Goal: Information Seeking & Learning: Understand process/instructions

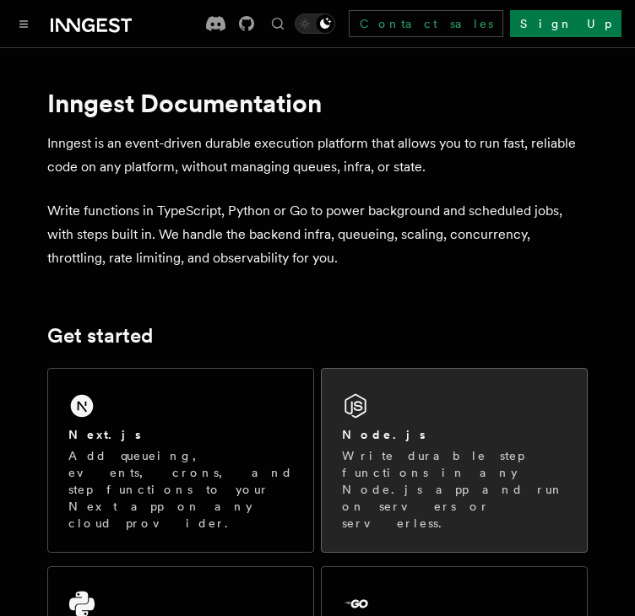
click at [348, 434] on h2 "Node.js" at bounding box center [384, 434] width 84 height 17
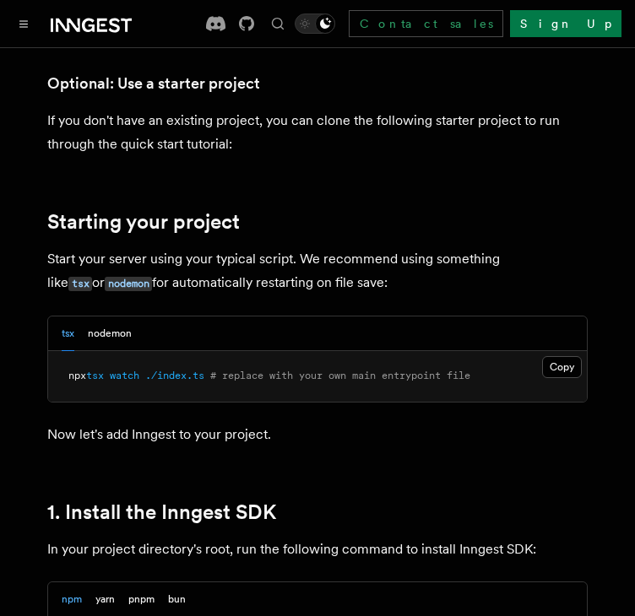
scroll to position [986, 0]
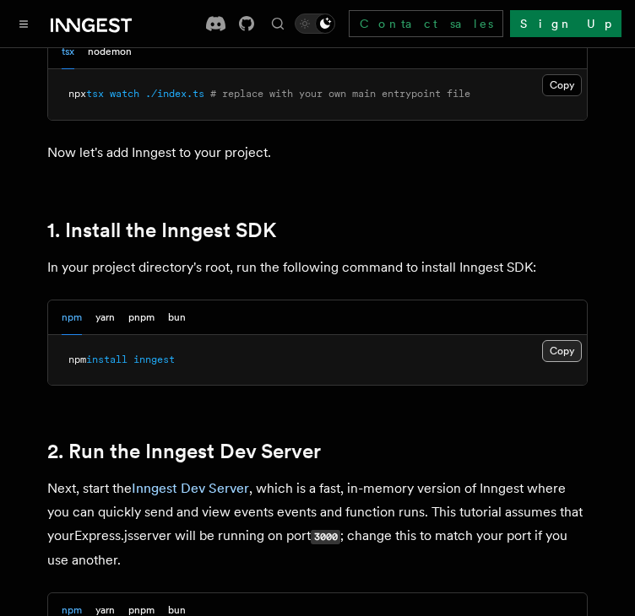
click at [560, 348] on button "Copy Copied" at bounding box center [562, 351] width 40 height 22
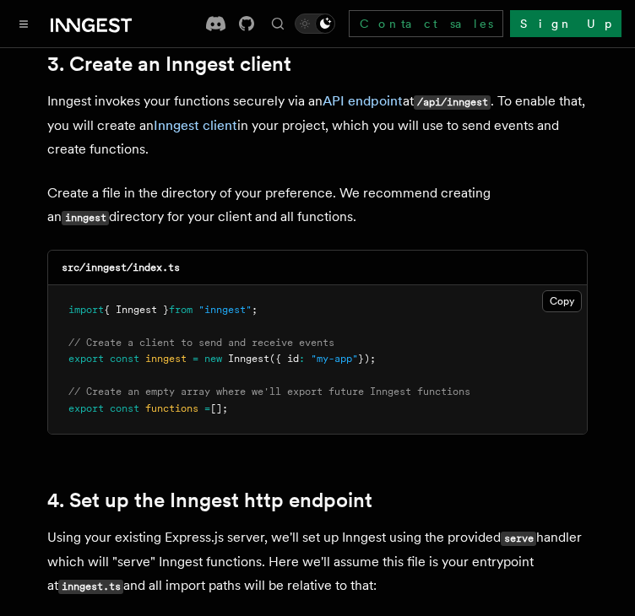
scroll to position [2181, 0]
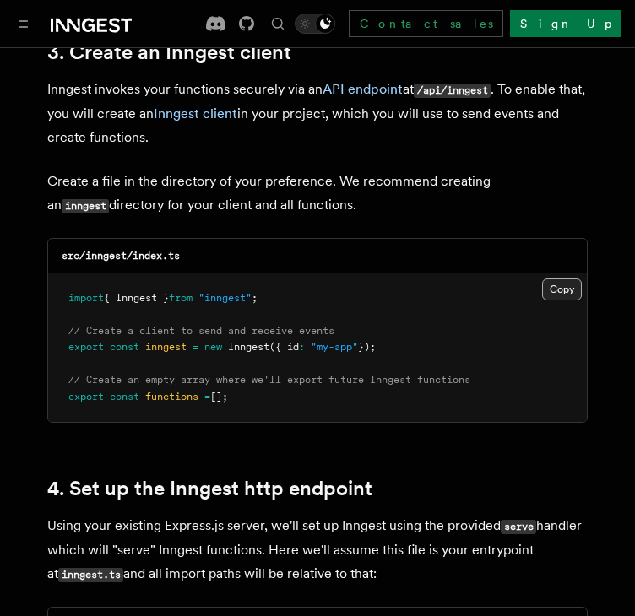
click at [559, 278] on button "Copy Copied" at bounding box center [562, 289] width 40 height 22
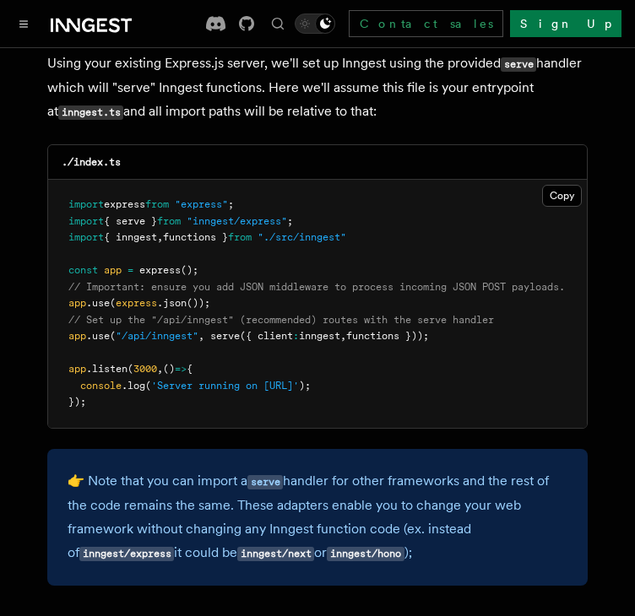
scroll to position [2607, 0]
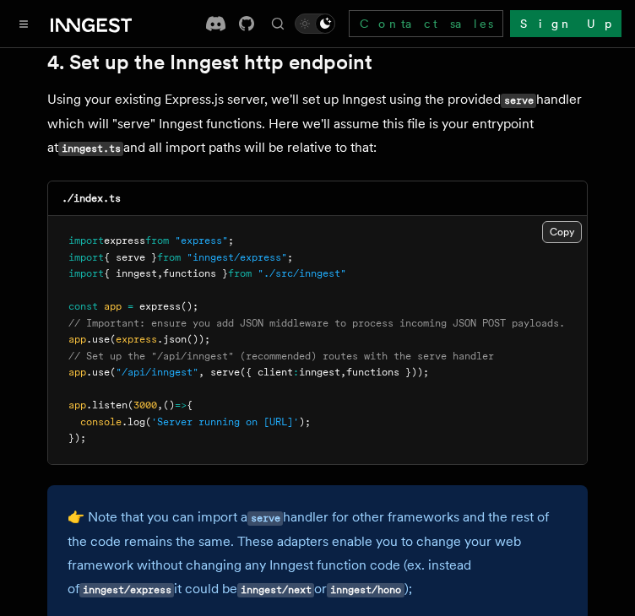
click at [543, 221] on button "Copy Copied" at bounding box center [562, 232] width 40 height 22
drag, startPoint x: 422, startPoint y: 350, endPoint x: 263, endPoint y: 350, distance: 158.6
click at [263, 366] on span "app .use ( "/api/inngest" , serve ({ client : inngest , functions }));" at bounding box center [248, 372] width 360 height 12
copy span "client : inngest , functions"
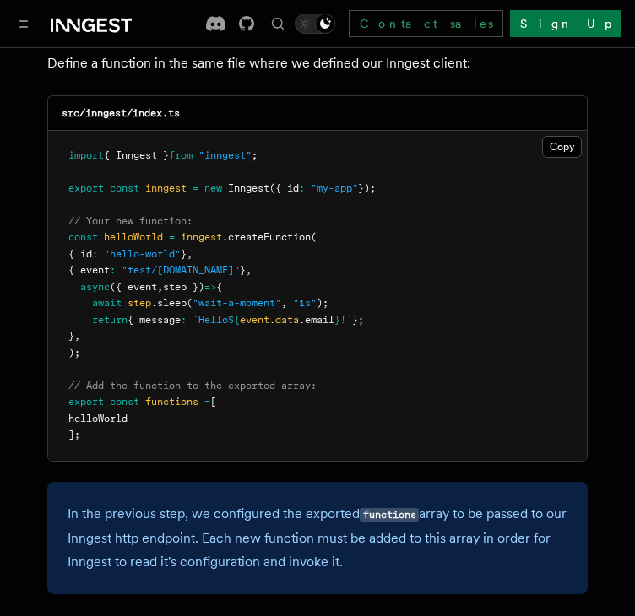
scroll to position [3450, 0]
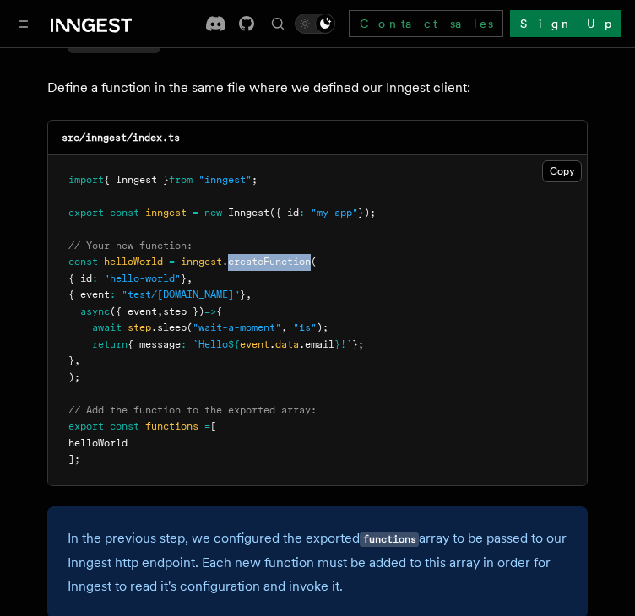
drag, startPoint x: 319, startPoint y: 234, endPoint x: 232, endPoint y: 230, distance: 87.0
click at [232, 256] on span "const helloWorld = inngest .createFunction (" at bounding box center [192, 262] width 248 height 12
